Goal: Task Accomplishment & Management: Manage account settings

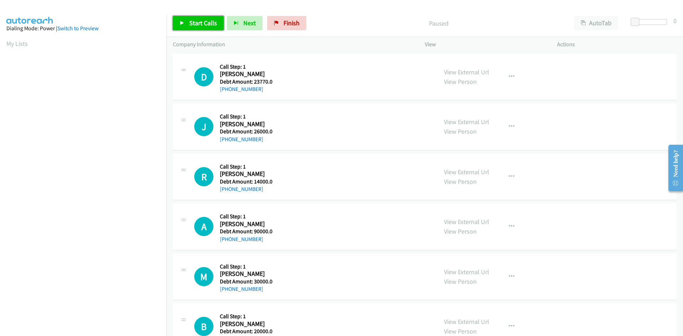
click at [194, 17] on link "Start Calls" at bounding box center [198, 23] width 51 height 14
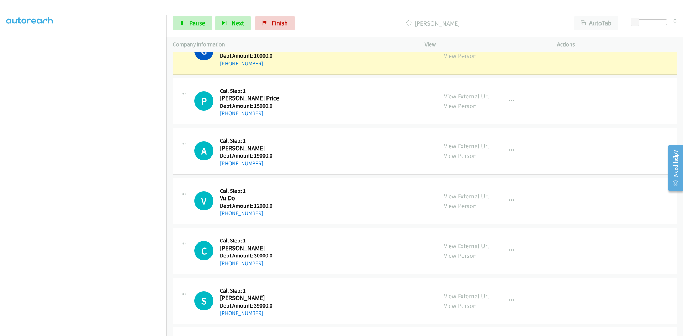
scroll to position [1814, 0]
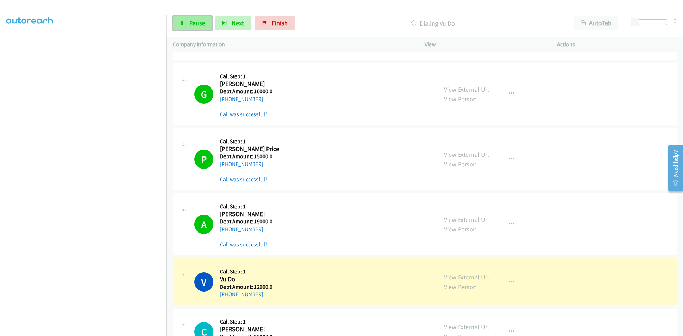
click at [197, 29] on link "Pause" at bounding box center [192, 23] width 39 height 14
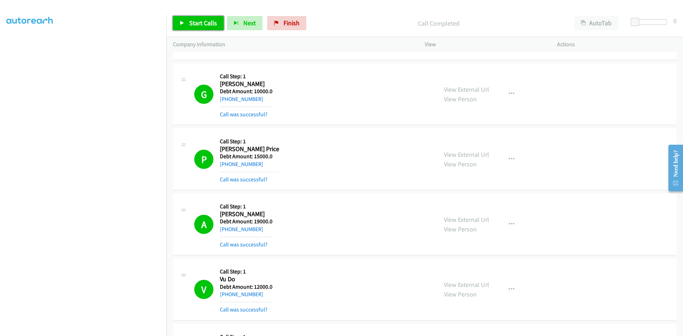
click at [196, 20] on span "Start Calls" at bounding box center [203, 23] width 28 height 8
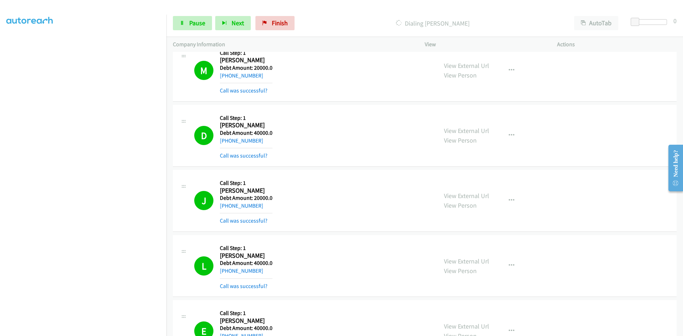
scroll to position [3237, 0]
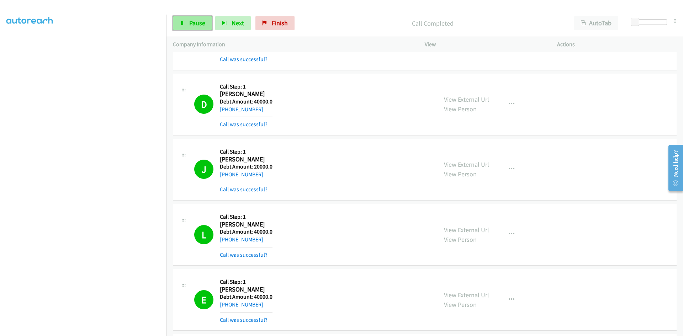
click at [189, 25] on span "Pause" at bounding box center [197, 23] width 16 height 8
click at [472, 98] on link "View External Url" at bounding box center [466, 99] width 45 height 8
click at [234, 95] on h2 "David Martin" at bounding box center [246, 94] width 53 height 8
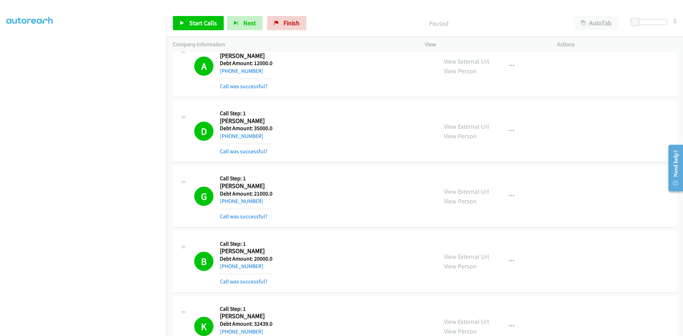
scroll to position [2419, 0]
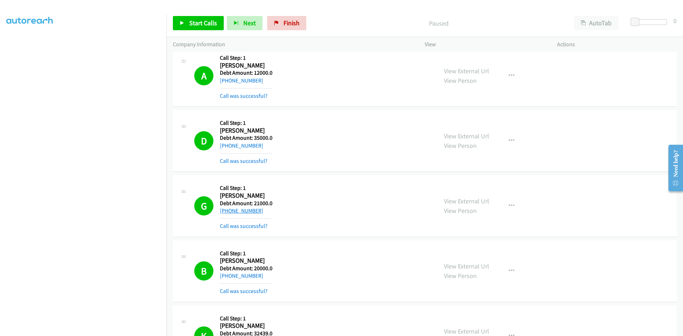
click at [249, 211] on link "+1 646-599-0454" at bounding box center [241, 210] width 43 height 7
click at [229, 194] on h2 "George Hernandez" at bounding box center [246, 196] width 53 height 8
click at [250, 198] on h2 "George Hernandez" at bounding box center [246, 196] width 53 height 8
click at [244, 200] on h5 "Debt Amount: 21000.0" at bounding box center [246, 203] width 53 height 7
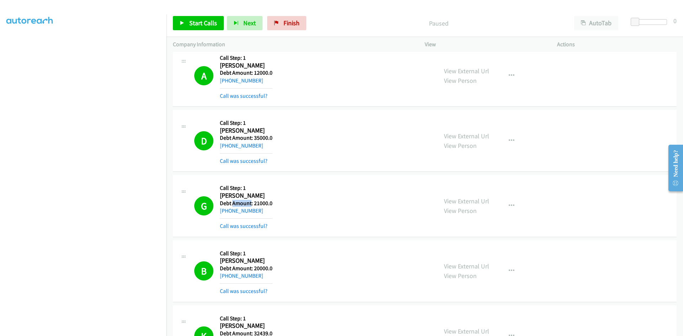
click at [244, 200] on h5 "Debt Amount: 21000.0" at bounding box center [246, 203] width 53 height 7
click at [201, 207] on h1 "G" at bounding box center [203, 205] width 19 height 19
click at [204, 201] on h1 "G" at bounding box center [203, 205] width 19 height 19
click at [509, 202] on button "button" at bounding box center [511, 206] width 19 height 14
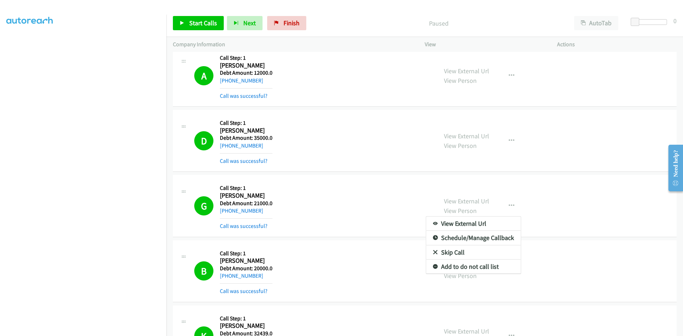
click at [563, 197] on div at bounding box center [341, 168] width 683 height 336
click at [480, 201] on link "View External Url" at bounding box center [466, 201] width 45 height 8
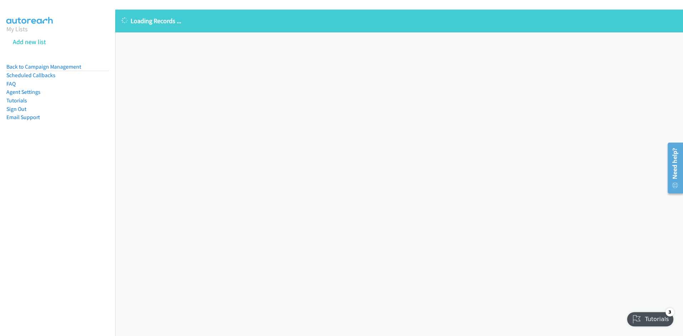
click at [27, 133] on aside "My Lists Add new list Back to Campaign Management Scheduled Callbacks FAQ Agent…" at bounding box center [57, 84] width 115 height 139
click at [155, 17] on p "Loading Records ..." at bounding box center [399, 21] width 555 height 10
click at [278, 126] on div "Loading Records ... Sorry, something went wrong please try again." at bounding box center [399, 173] width 568 height 327
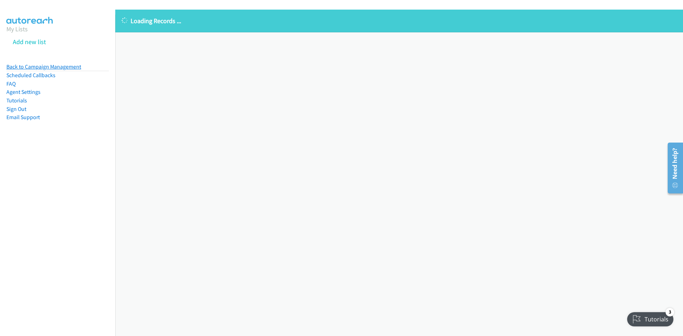
click at [51, 65] on link "Back to Campaign Management" at bounding box center [43, 66] width 75 height 7
click at [38, 65] on link "Back to Campaign Management" at bounding box center [43, 66] width 75 height 7
drag, startPoint x: 38, startPoint y: 65, endPoint x: 105, endPoint y: 86, distance: 69.9
click at [38, 65] on link "Back to Campaign Management" at bounding box center [43, 66] width 75 height 7
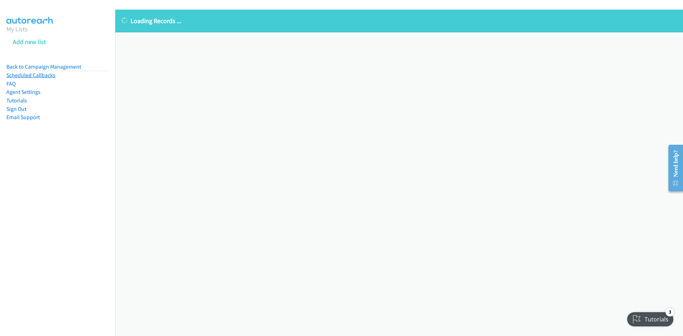
click at [16, 73] on link "Scheduled Callbacks" at bounding box center [30, 75] width 49 height 7
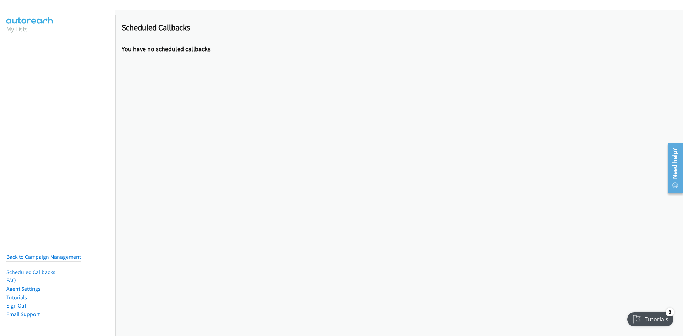
click at [23, 30] on link "My Lists" at bounding box center [16, 29] width 21 height 8
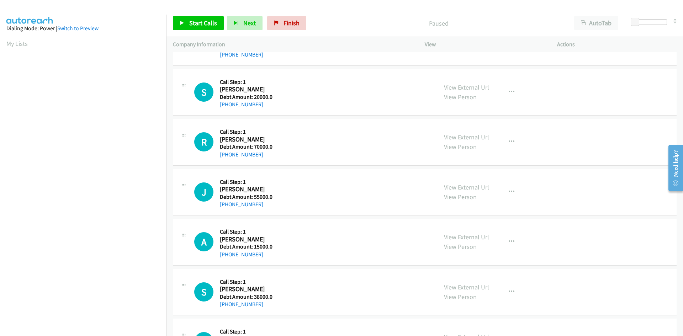
scroll to position [475, 0]
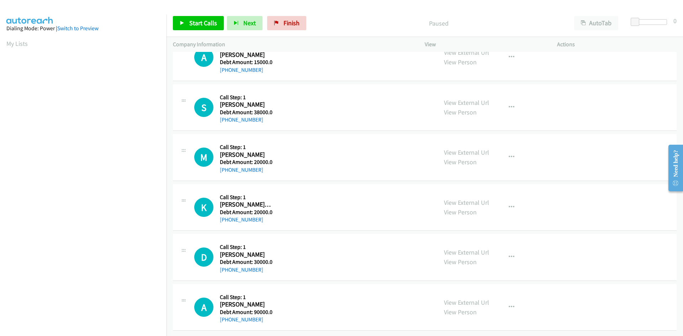
click at [2, 40] on aside "Dialing Mode: Power | Switch to Preview My Lists" at bounding box center [83, 212] width 166 height 394
click at [194, 21] on span "Start Calls" at bounding box center [203, 23] width 28 height 8
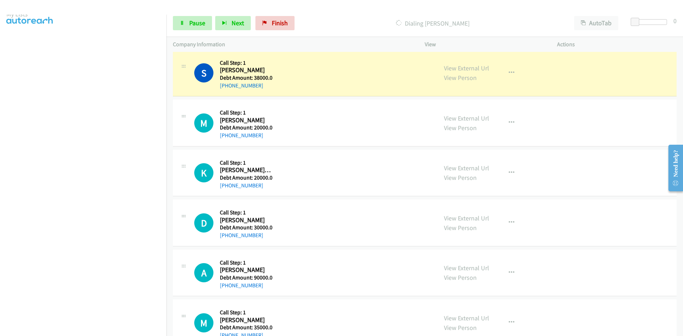
scroll to position [0, 0]
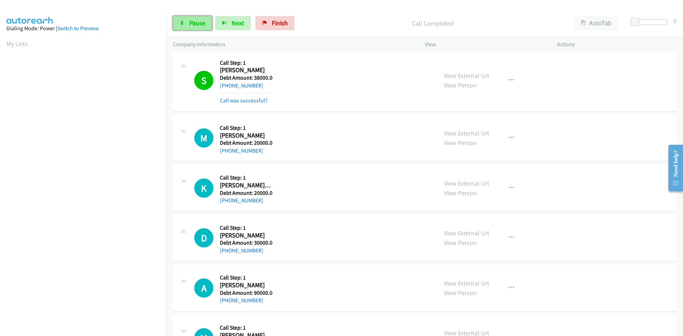
click at [194, 18] on link "Pause" at bounding box center [192, 23] width 39 height 14
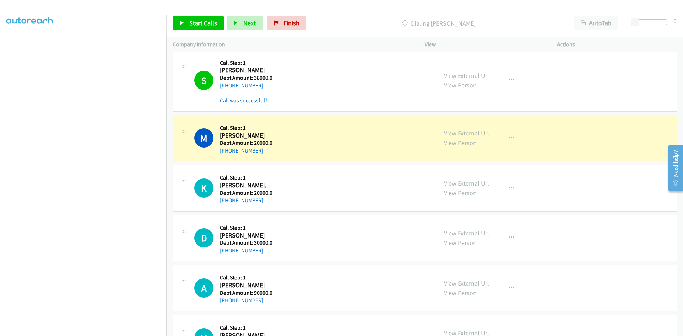
scroll to position [63, 0]
click at [201, 25] on span "Start Calls" at bounding box center [203, 23] width 28 height 8
click at [197, 21] on span "Pause" at bounding box center [197, 23] width 16 height 8
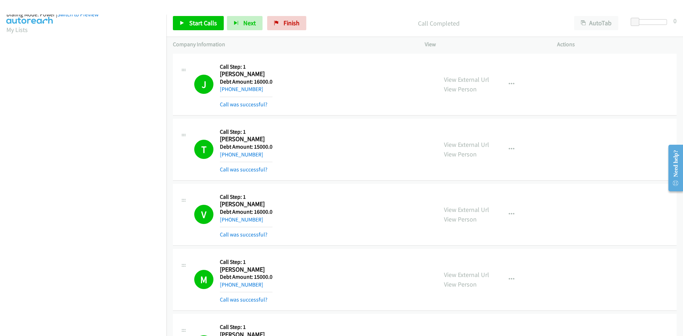
scroll to position [0, 0]
click at [202, 22] on span "Start Calls" at bounding box center [203, 23] width 28 height 8
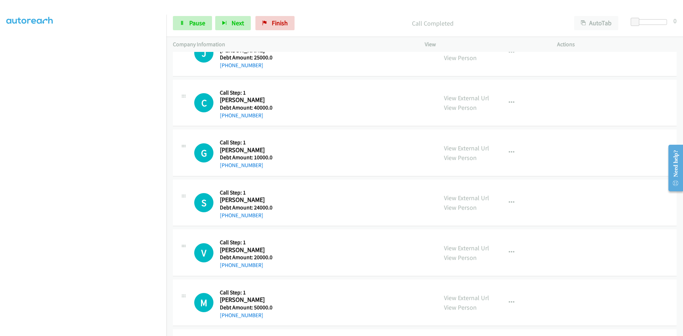
scroll to position [2614, 0]
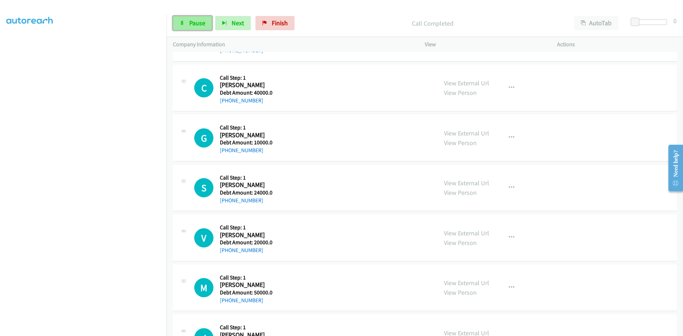
click at [184, 21] on icon at bounding box center [182, 23] width 5 height 5
click at [193, 19] on span "Start Calls" at bounding box center [203, 23] width 28 height 8
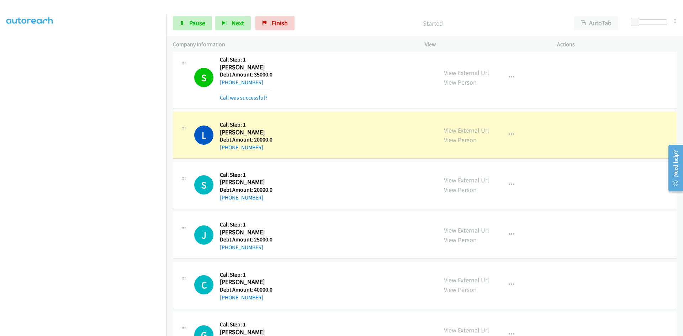
scroll to position [2401, 0]
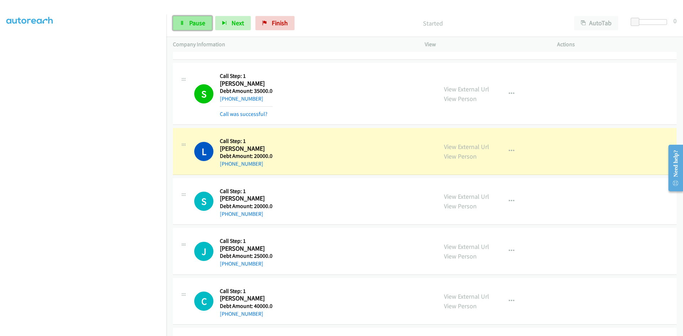
click at [192, 25] on span "Pause" at bounding box center [197, 23] width 16 height 8
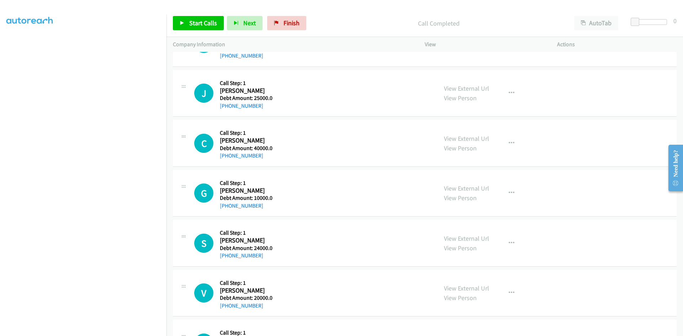
scroll to position [2665, 0]
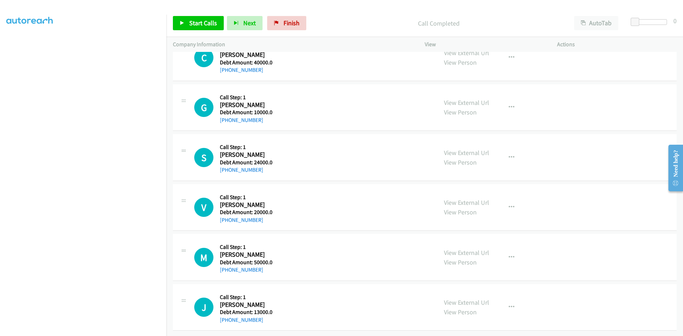
click at [3, 43] on aside "Dialing Mode: Power | Switch to Preview My Lists" at bounding box center [83, 154] width 166 height 394
click at [1, 43] on aside "Dialing Mode: Power | Switch to Preview My Lists" at bounding box center [83, 154] width 166 height 394
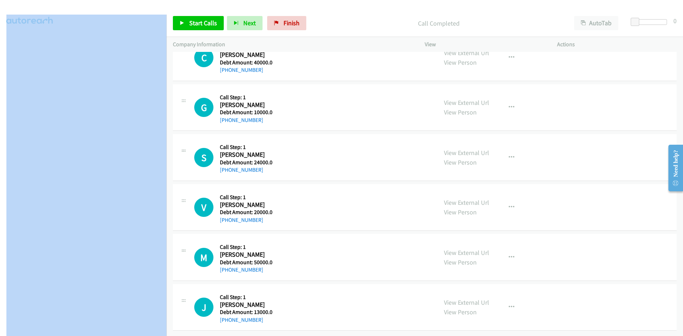
click at [1, 43] on aside "Dialing Mode: Power | Switch to Preview My Lists" at bounding box center [83, 154] width 166 height 394
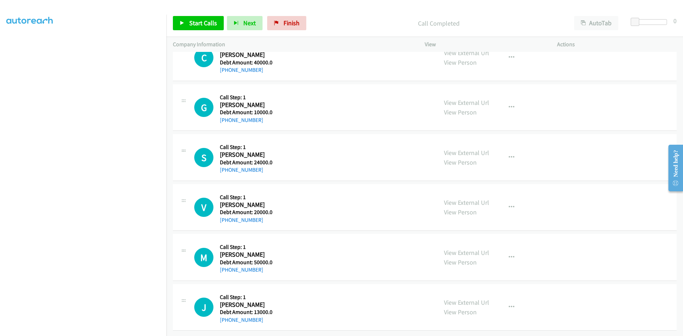
click at [375, 98] on div "G Callback Scheduled Call Step: 1 Gloria Mo America/Los_Angeles Debt Amount: 10…" at bounding box center [312, 108] width 237 height 34
click at [16, 44] on link "My Lists" at bounding box center [16, 43] width 21 height 8
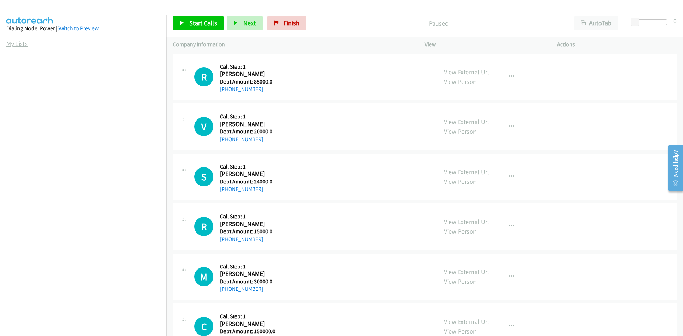
click at [19, 45] on link "My Lists" at bounding box center [16, 43] width 21 height 8
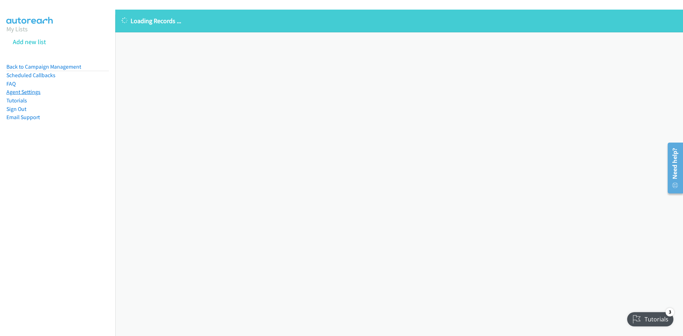
click at [18, 91] on link "Agent Settings" at bounding box center [23, 92] width 34 height 7
drag, startPoint x: 18, startPoint y: 91, endPoint x: 152, endPoint y: 135, distance: 140.7
click at [18, 91] on link "Agent Settings" at bounding box center [23, 92] width 34 height 7
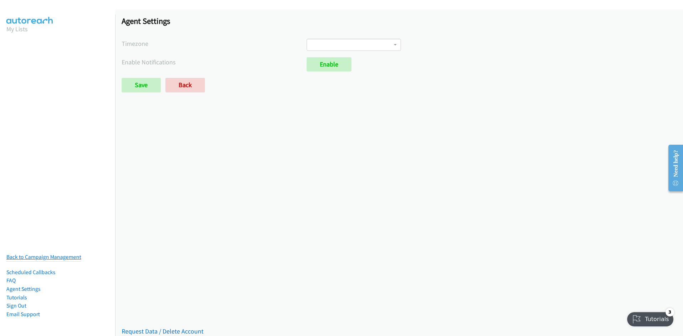
click at [46, 254] on link "Back to Campaign Management" at bounding box center [43, 257] width 75 height 7
drag, startPoint x: 46, startPoint y: 251, endPoint x: 51, endPoint y: 241, distance: 11.1
click at [46, 254] on link "Back to Campaign Management" at bounding box center [43, 257] width 75 height 7
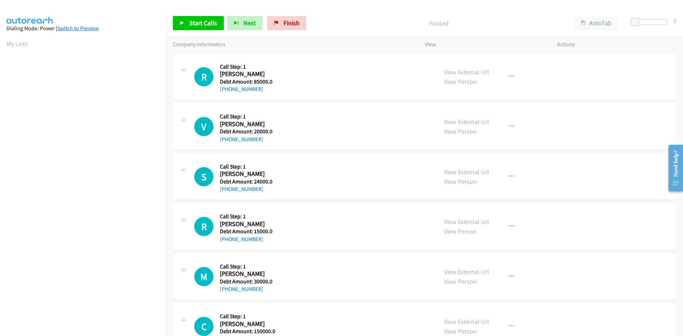
drag, startPoint x: 80, startPoint y: 27, endPoint x: 83, endPoint y: 30, distance: 4.6
click at [80, 27] on link "Switch to Preview" at bounding box center [77, 28] width 41 height 7
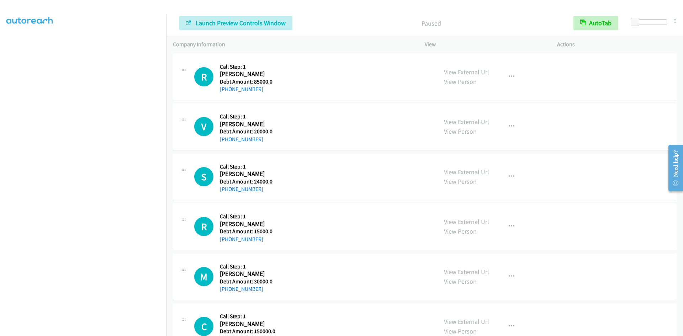
click at [5, 41] on aside "Dialing Mode: Preview | Switch to Power My Lists" at bounding box center [83, 154] width 166 height 394
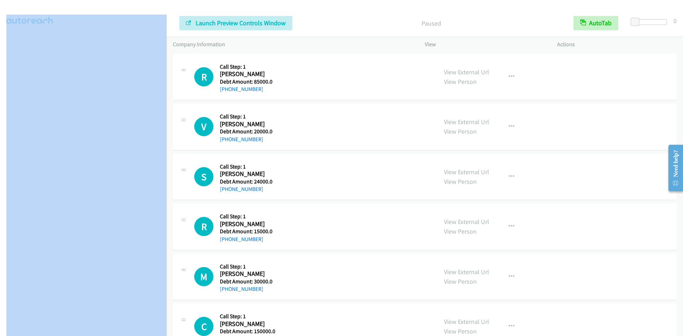
click at [5, 41] on aside "Dialing Mode: Preview | Switch to Power My Lists" at bounding box center [83, 154] width 166 height 394
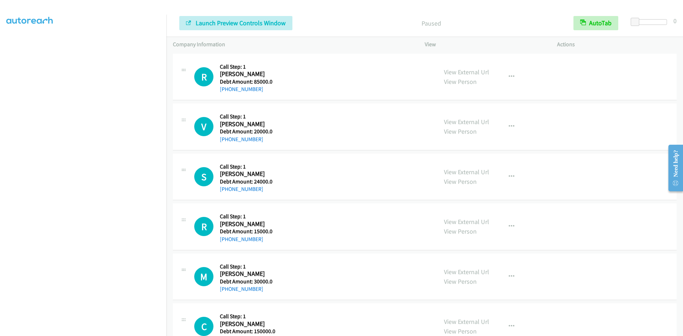
click at [350, 63] on div "R Callback Scheduled Call Step: 1 Ralph Pahl America/Chicago Debt Amount: 85000…" at bounding box center [312, 77] width 237 height 34
click at [324, 50] on div "Company Information" at bounding box center [292, 44] width 252 height 15
click at [106, 12] on div at bounding box center [338, 13] width 677 height 27
click at [3, 43] on aside "Dialing Mode: Preview | Switch to Power My Lists" at bounding box center [83, 154] width 166 height 394
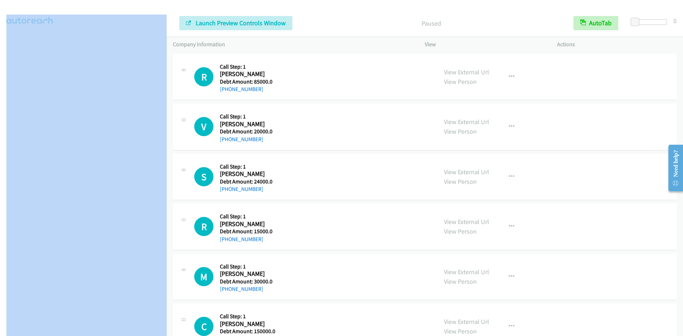
click at [3, 43] on aside "Dialing Mode: Preview | Switch to Power My Lists" at bounding box center [83, 154] width 166 height 394
click at [4, 42] on aside "Dialing Mode: Preview | Switch to Power My Lists" at bounding box center [83, 154] width 166 height 394
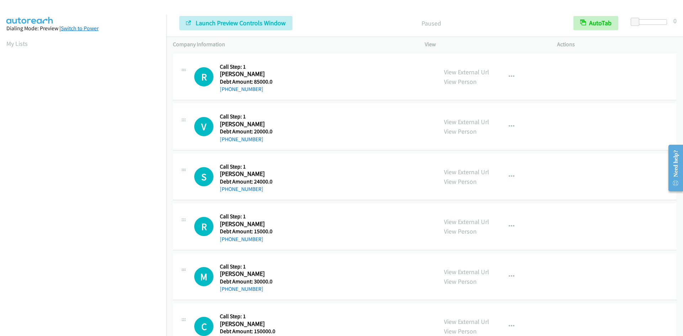
click at [83, 26] on link "Switch to Power" at bounding box center [80, 28] width 38 height 7
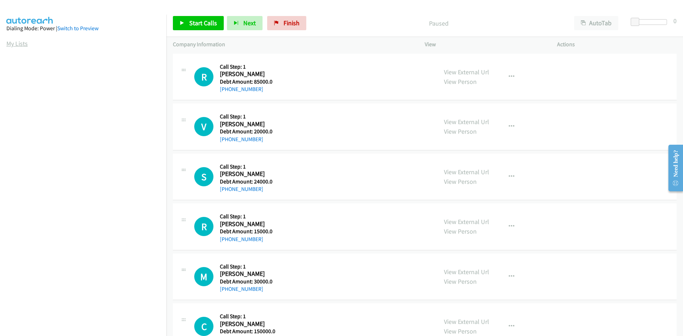
click at [20, 43] on link "My Lists" at bounding box center [16, 43] width 21 height 8
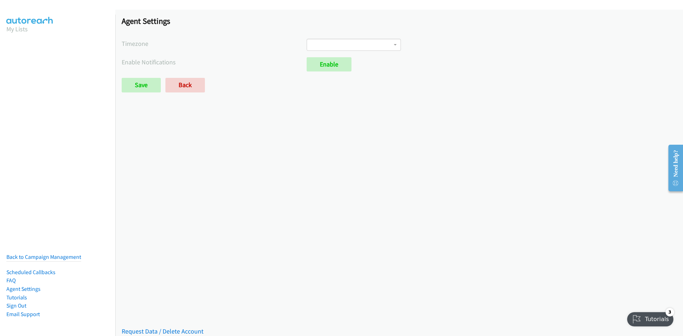
click at [324, 39] on span at bounding box center [354, 45] width 94 height 12
click at [364, 39] on span at bounding box center [354, 45] width 94 height 12
click at [2, 41] on aside "My Lists Back to Campaign Management Scheduled Callbacks FAQ Agent Settings Tut…" at bounding box center [57, 31] width 115 height 32
click at [61, 52] on nav "My Lists Back to Campaign Management Scheduled Callbacks FAQ Agent Settings Tut…" at bounding box center [58, 183] width 116 height 336
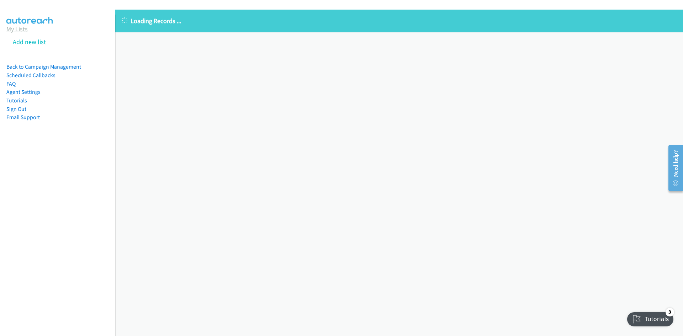
click at [13, 25] on link "My Lists" at bounding box center [16, 29] width 21 height 8
drag, startPoint x: 13, startPoint y: 25, endPoint x: 44, endPoint y: 31, distance: 31.5
click at [13, 25] on link "My Lists" at bounding box center [16, 29] width 21 height 8
click at [62, 68] on link "Back to Campaign Management" at bounding box center [43, 66] width 75 height 7
drag, startPoint x: 62, startPoint y: 68, endPoint x: 88, endPoint y: 106, distance: 46.9
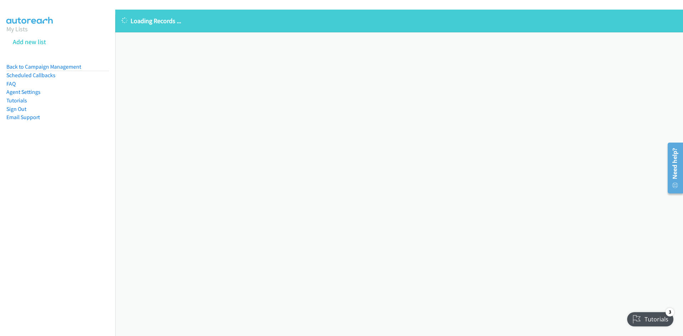
click at [62, 68] on link "Back to Campaign Management" at bounding box center [43, 66] width 75 height 7
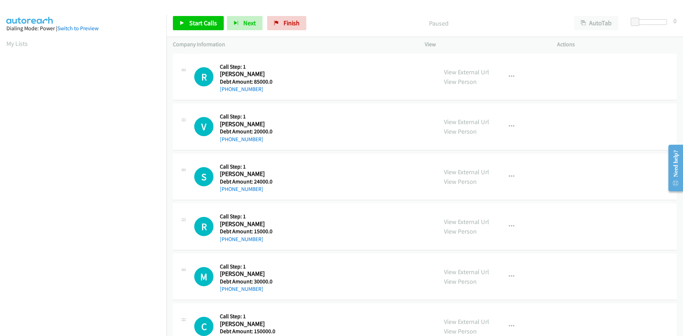
click at [194, 45] on p "Company Information" at bounding box center [292, 44] width 239 height 9
click at [179, 45] on p "Company Information" at bounding box center [292, 44] width 239 height 9
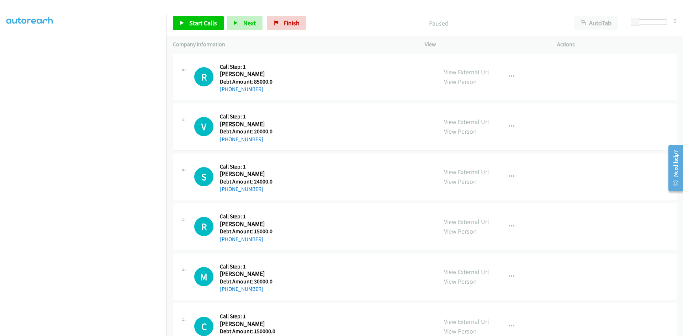
click at [2, 42] on aside "Dialing Mode: Power | Switch to Preview My Lists" at bounding box center [83, 154] width 166 height 394
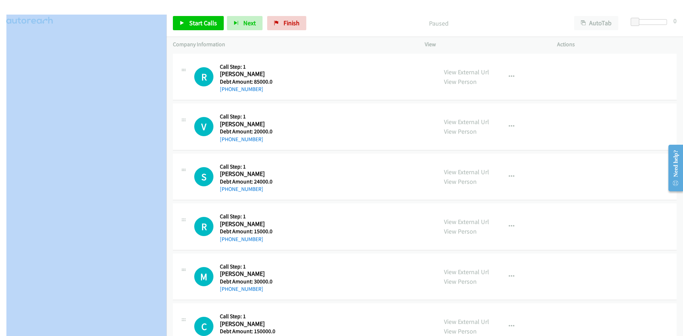
click at [2, 42] on aside "Dialing Mode: Power | Switch to Preview My Lists" at bounding box center [83, 154] width 166 height 394
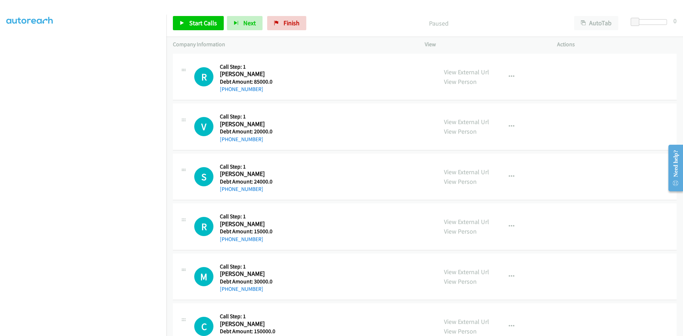
click at [432, 49] on div "View" at bounding box center [484, 44] width 132 height 15
click at [299, 22] on link "Finish" at bounding box center [286, 23] width 39 height 14
click at [74, 27] on link "Switch to Preview" at bounding box center [77, 28] width 41 height 7
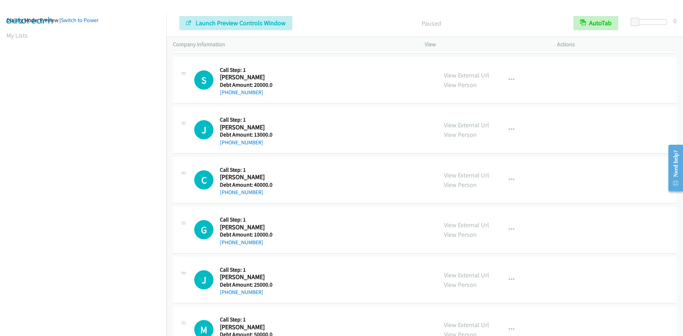
scroll to position [226, 0]
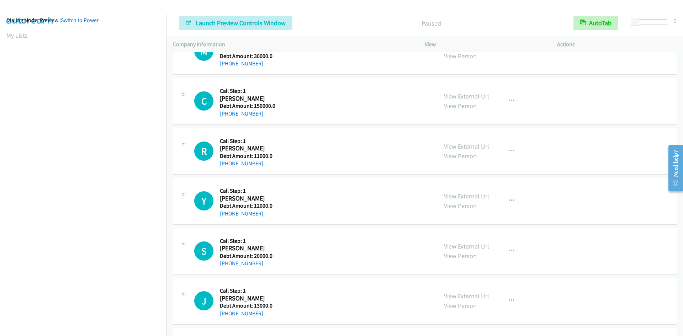
click at [427, 46] on p "View" at bounding box center [485, 44] width 120 height 9
click at [566, 44] on p "Actions" at bounding box center [617, 44] width 120 height 9
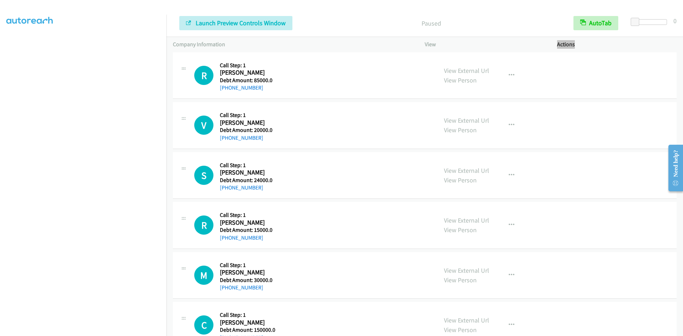
scroll to position [0, 0]
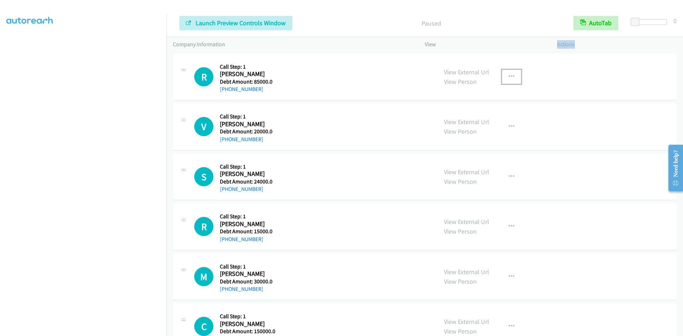
click at [509, 75] on icon "button" at bounding box center [512, 77] width 6 height 6
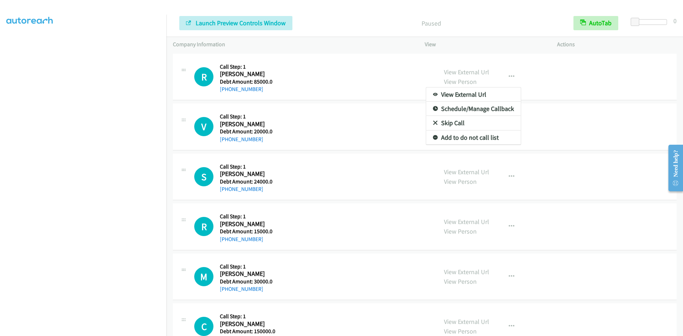
click at [509, 75] on div at bounding box center [341, 168] width 683 height 336
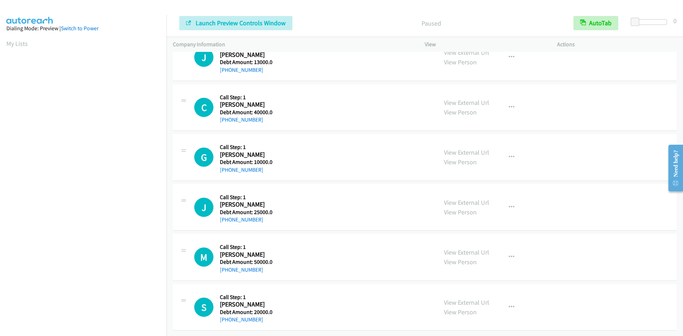
drag, startPoint x: 18, startPoint y: 43, endPoint x: 36, endPoint y: 55, distance: 21.0
click at [18, 43] on link "My Lists" at bounding box center [16, 43] width 21 height 8
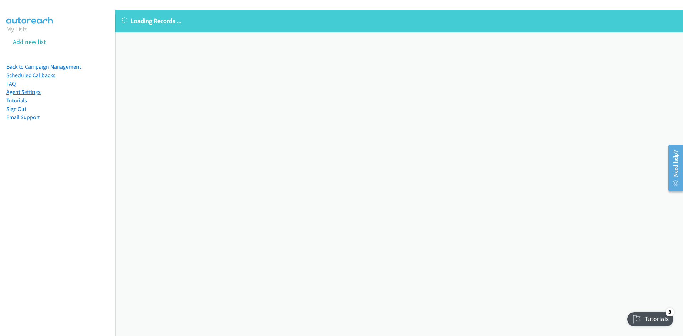
click at [20, 89] on link "Agent Settings" at bounding box center [23, 92] width 34 height 7
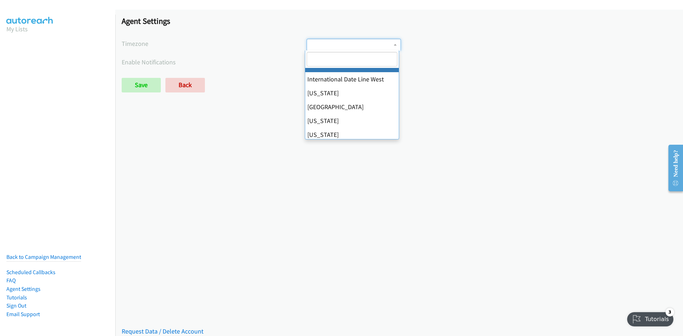
click at [395, 43] on span at bounding box center [354, 45] width 94 height 12
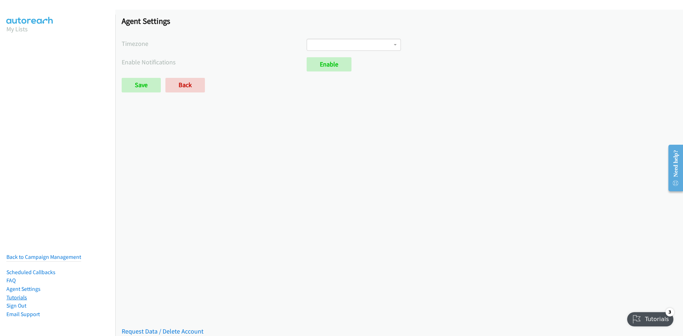
click at [16, 294] on link "Tutorials" at bounding box center [16, 297] width 21 height 7
drag, startPoint x: 3, startPoint y: 41, endPoint x: 3, endPoint y: 4, distance: 36.6
click at [3, 41] on aside "My Lists Back to Campaign Management Scheduled Callbacks FAQ Agent Settings Tut…" at bounding box center [57, 31] width 115 height 32
click at [23, 286] on link "Agent Settings" at bounding box center [23, 289] width 34 height 7
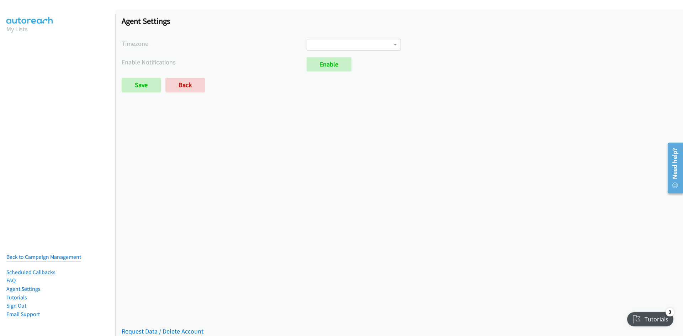
click at [21, 24] on section "My Lists" at bounding box center [57, 29] width 102 height 10
click at [23, 29] on link "My Lists" at bounding box center [16, 29] width 21 height 8
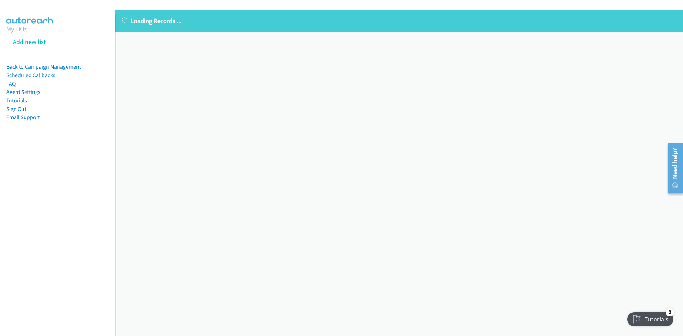
click at [22, 64] on link "Back to Campaign Management" at bounding box center [43, 66] width 75 height 7
